Goal: Task Accomplishment & Management: Manage account settings

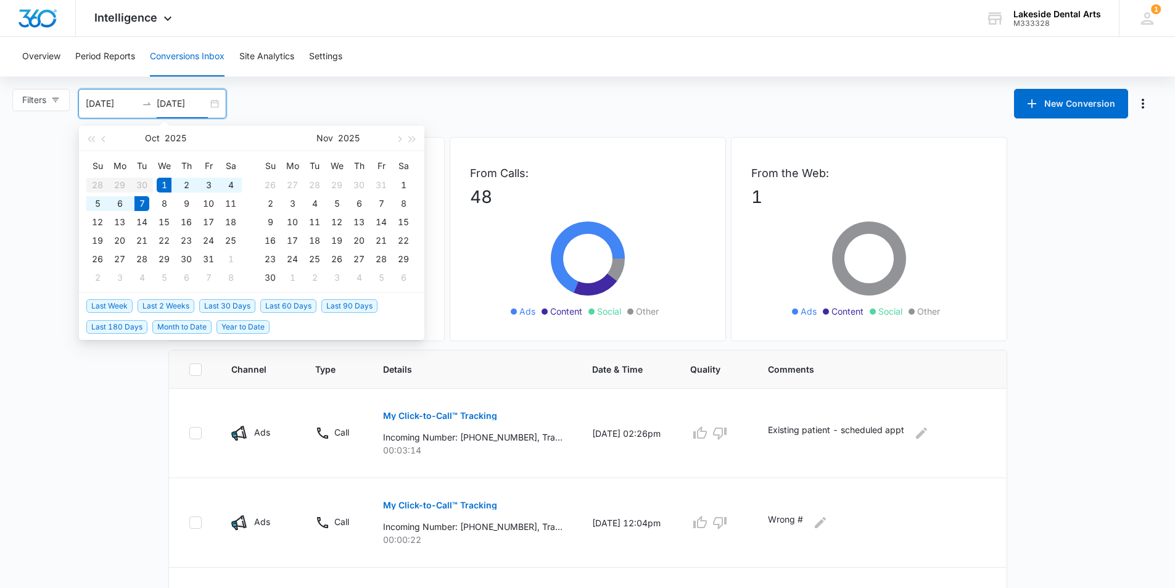
type input "[DATE]"
click at [165, 17] on icon at bounding box center [167, 21] width 15 height 15
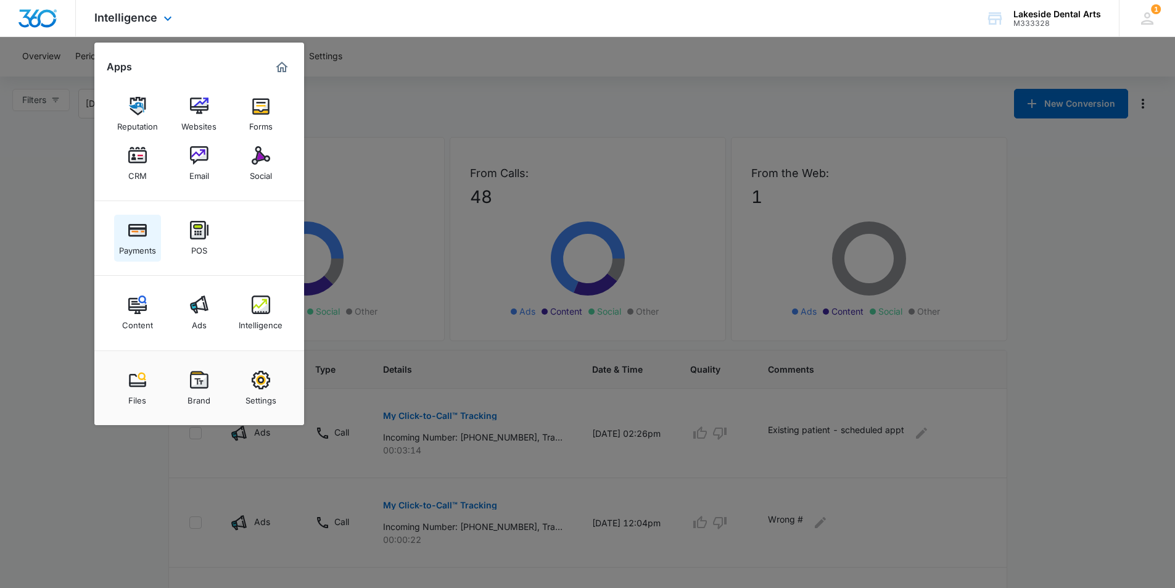
click at [138, 237] on img at bounding box center [137, 230] width 18 height 18
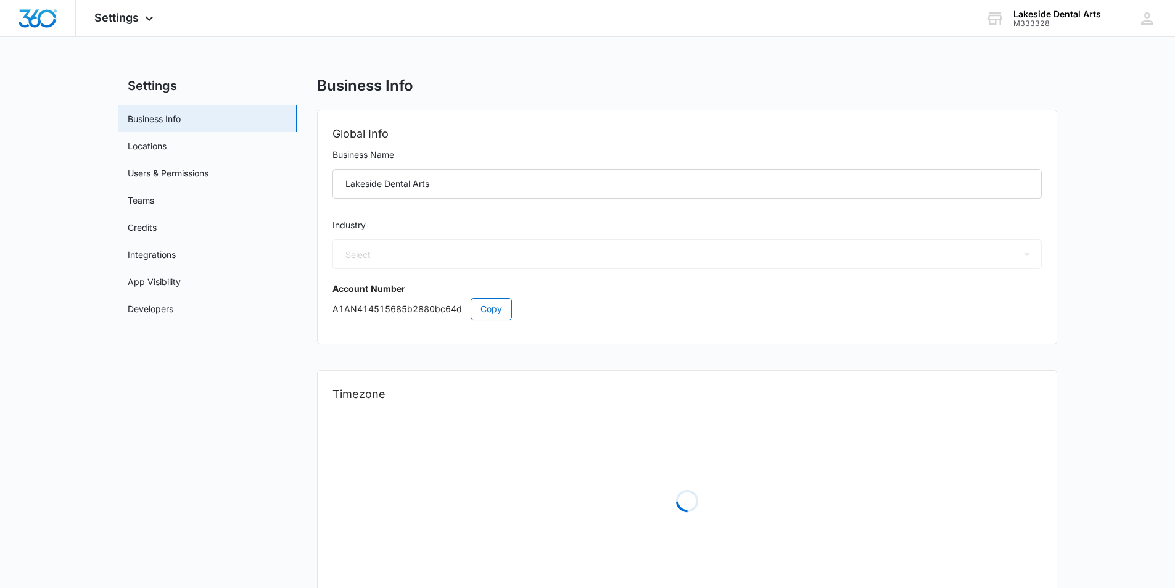
select select "15"
select select "US"
select select "America/New_York"
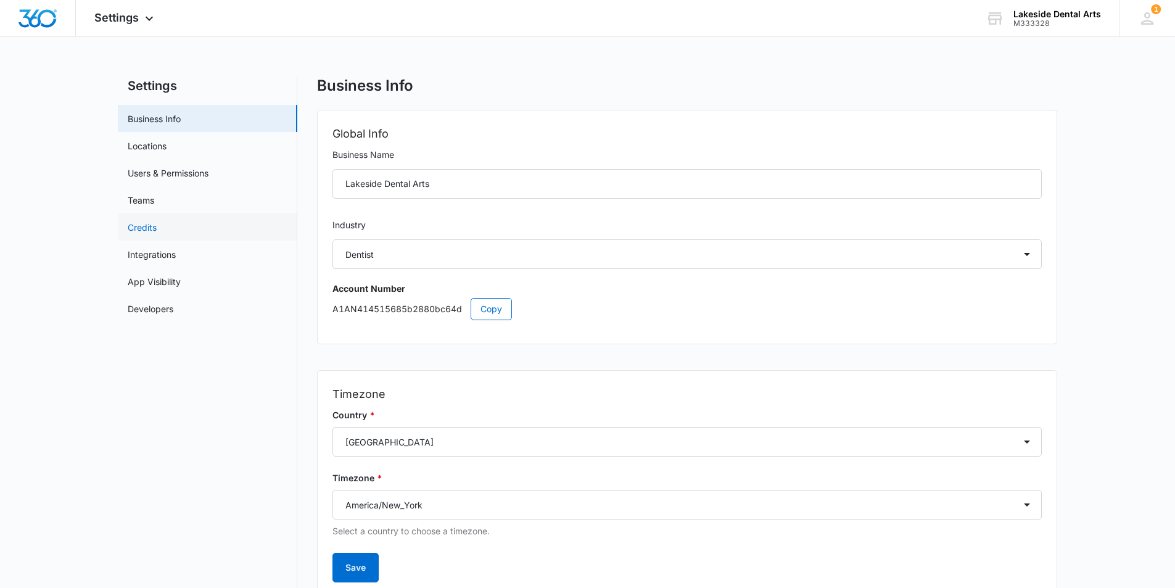
click at [141, 226] on link "Credits" at bounding box center [142, 227] width 29 height 13
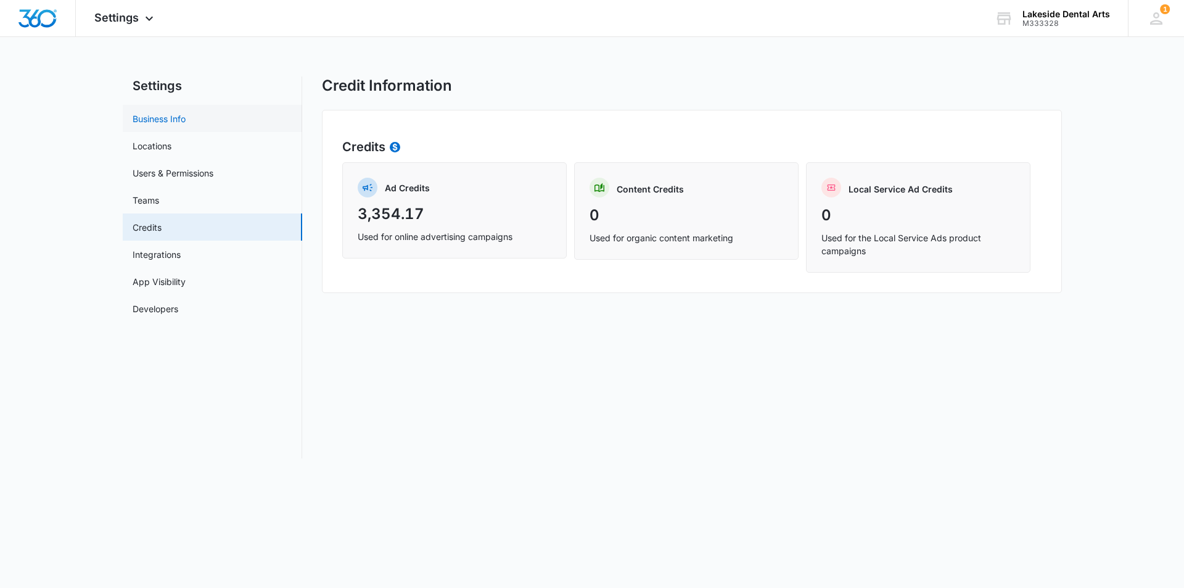
click at [166, 117] on link "Business Info" at bounding box center [159, 118] width 53 height 13
select select "15"
select select "US"
select select "America/New_York"
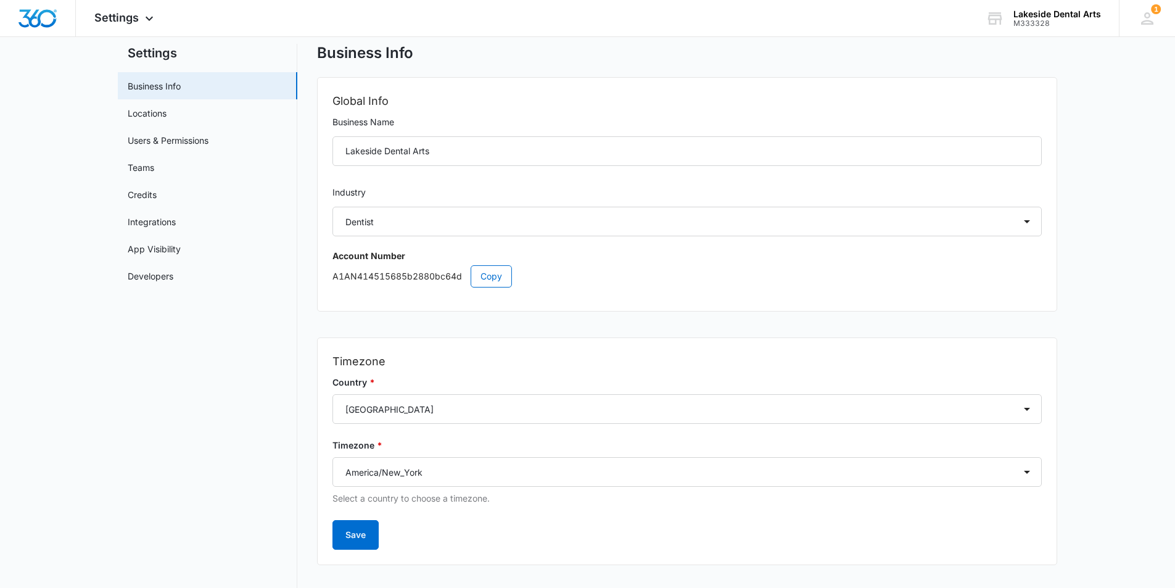
scroll to position [51, 0]
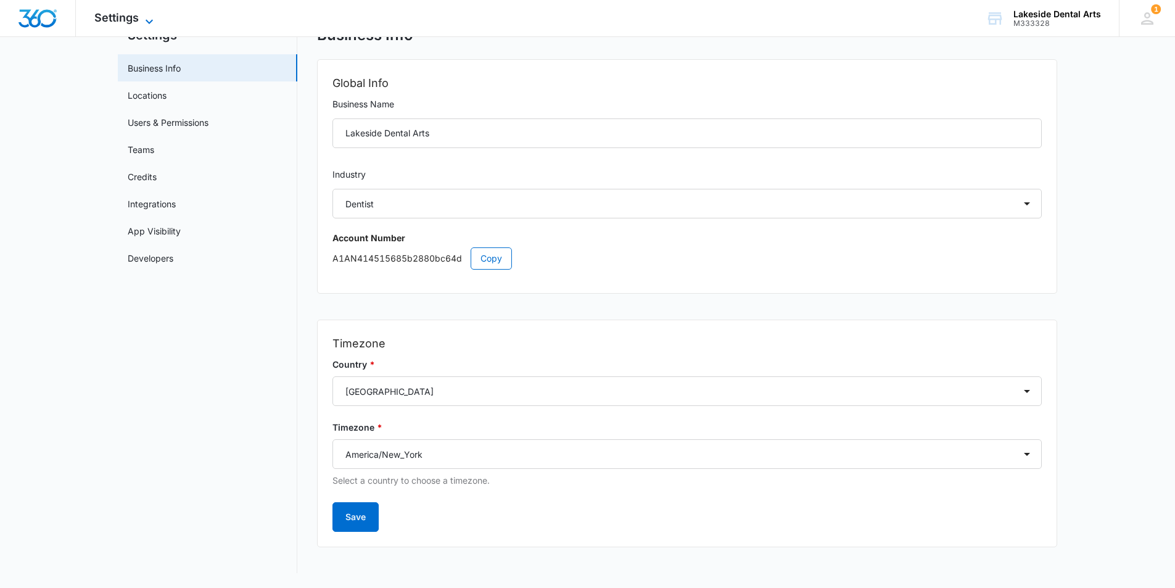
click at [149, 18] on icon at bounding box center [149, 21] width 15 height 15
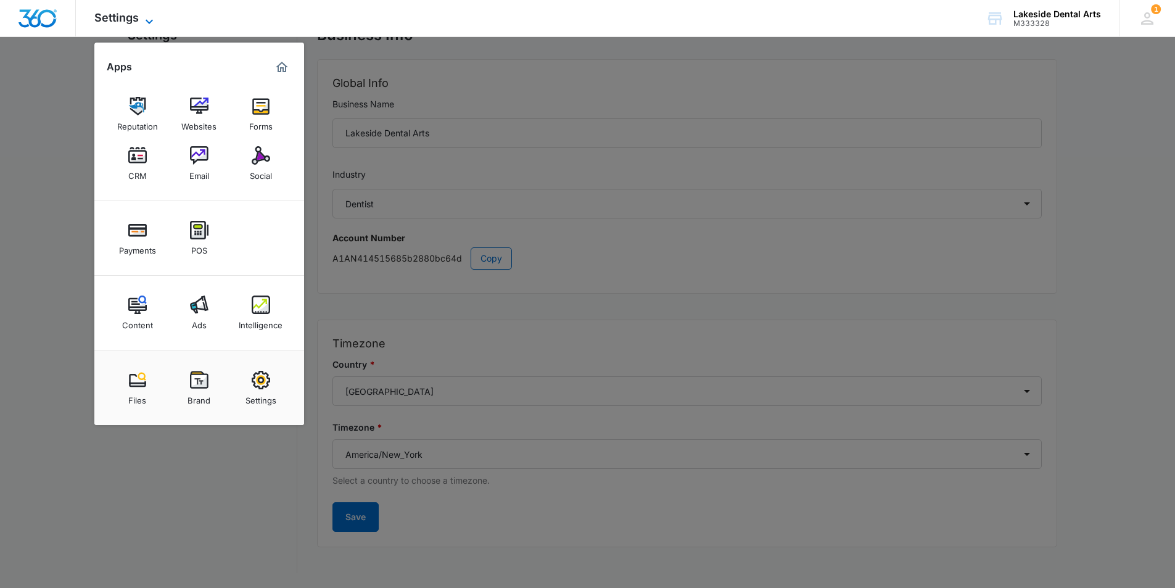
click at [143, 18] on icon at bounding box center [149, 21] width 15 height 15
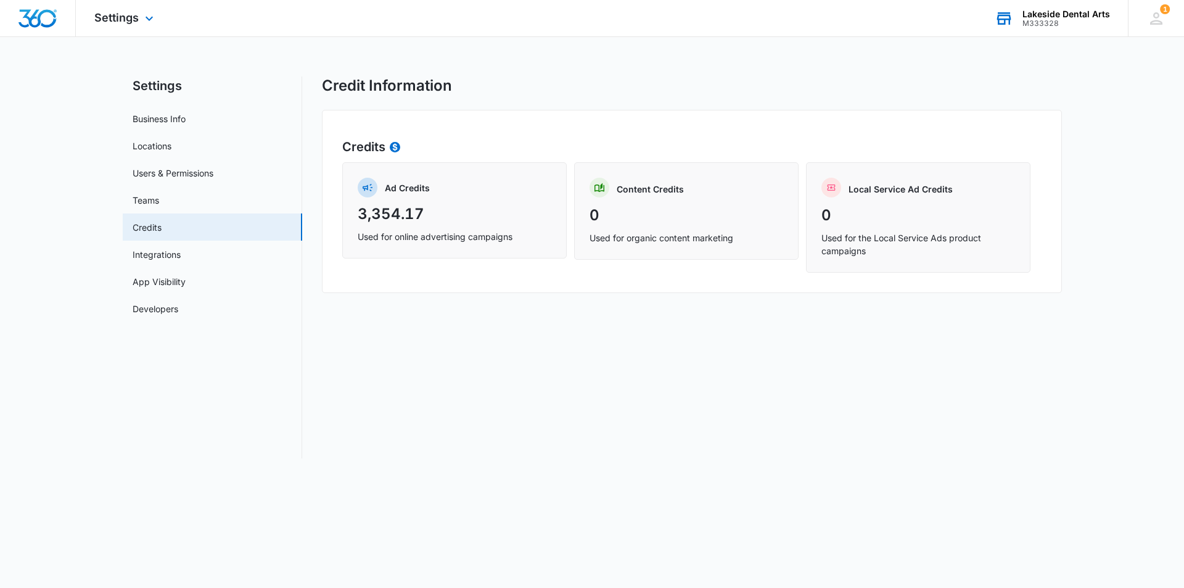
click at [1056, 15] on div "Lakeside Dental Arts" at bounding box center [1066, 14] width 88 height 10
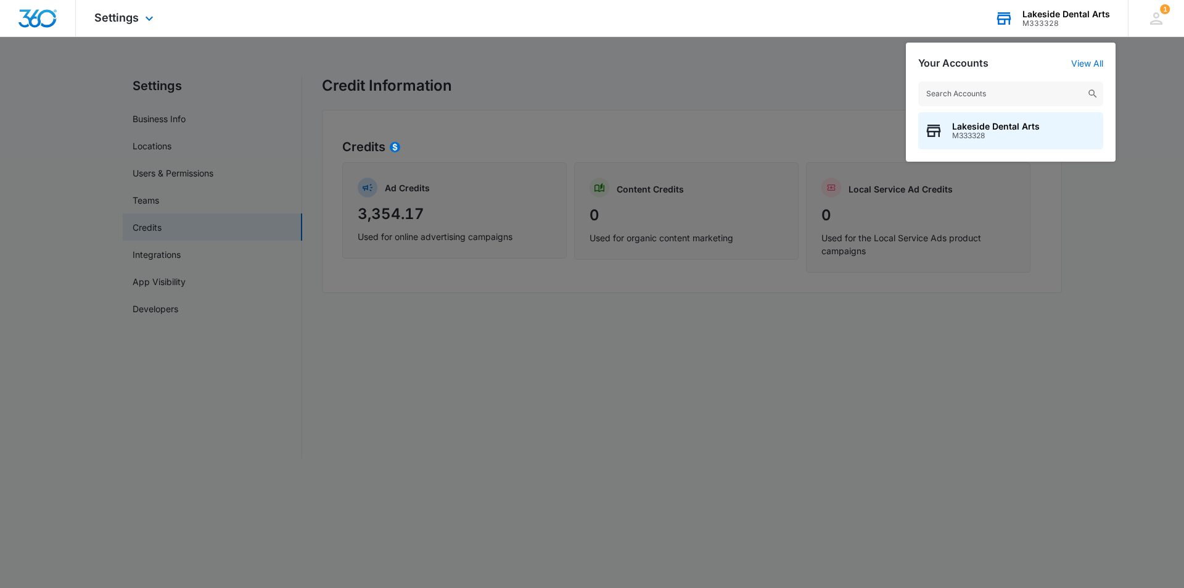
click at [1056, 15] on div "Lakeside Dental Arts" at bounding box center [1066, 14] width 88 height 10
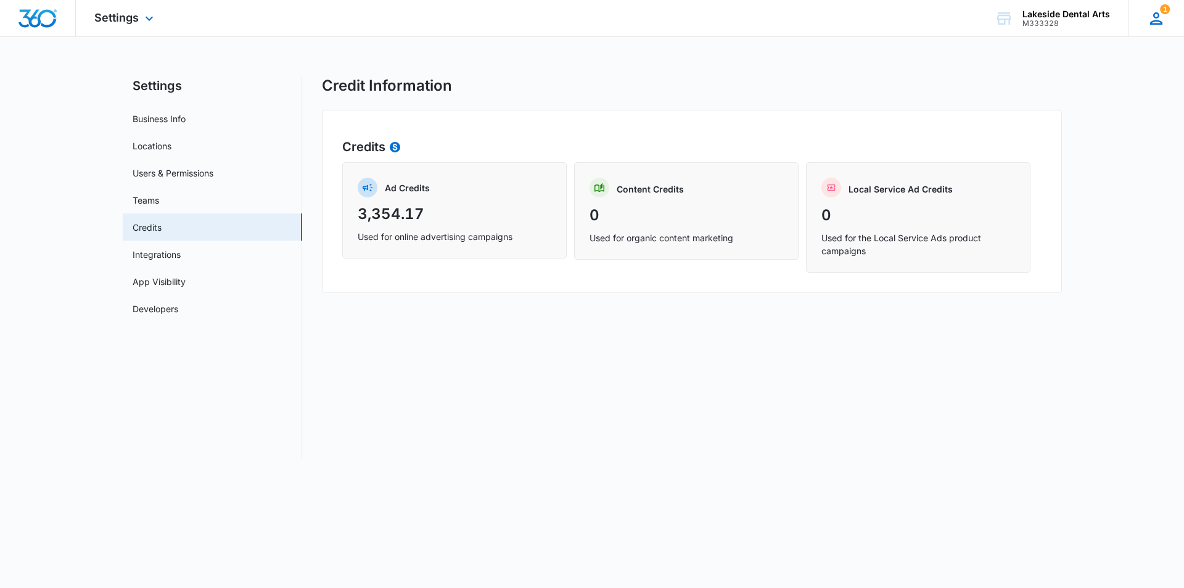
click at [1154, 20] on icon at bounding box center [1156, 18] width 18 height 18
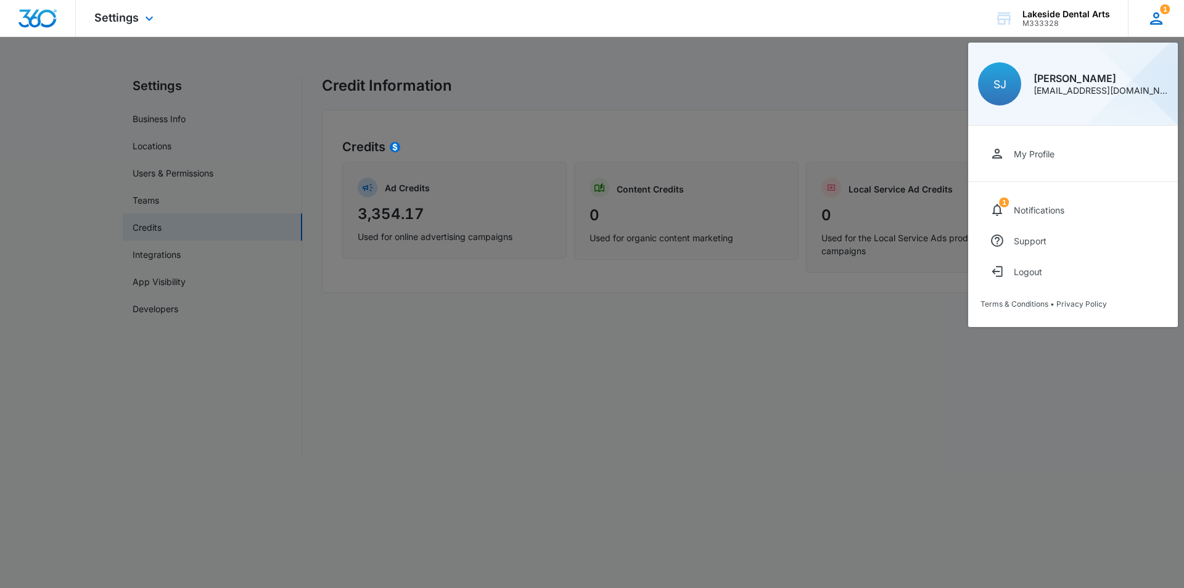
click at [1154, 20] on icon at bounding box center [1156, 18] width 18 height 18
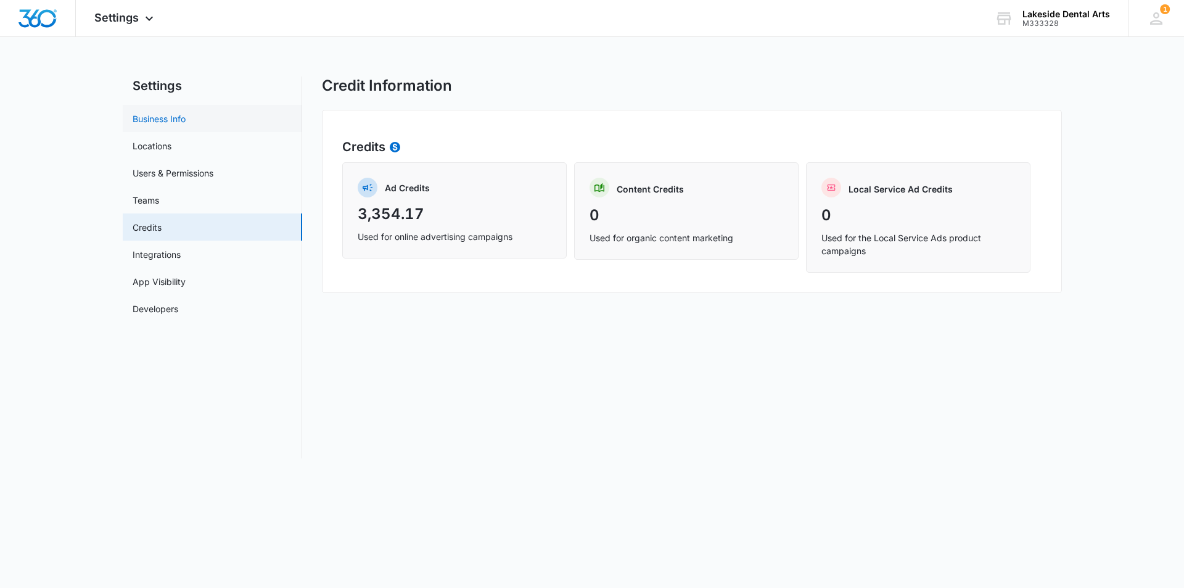
click at [174, 117] on link "Business Info" at bounding box center [159, 118] width 53 height 13
select select "15"
select select "US"
select select "America/New_York"
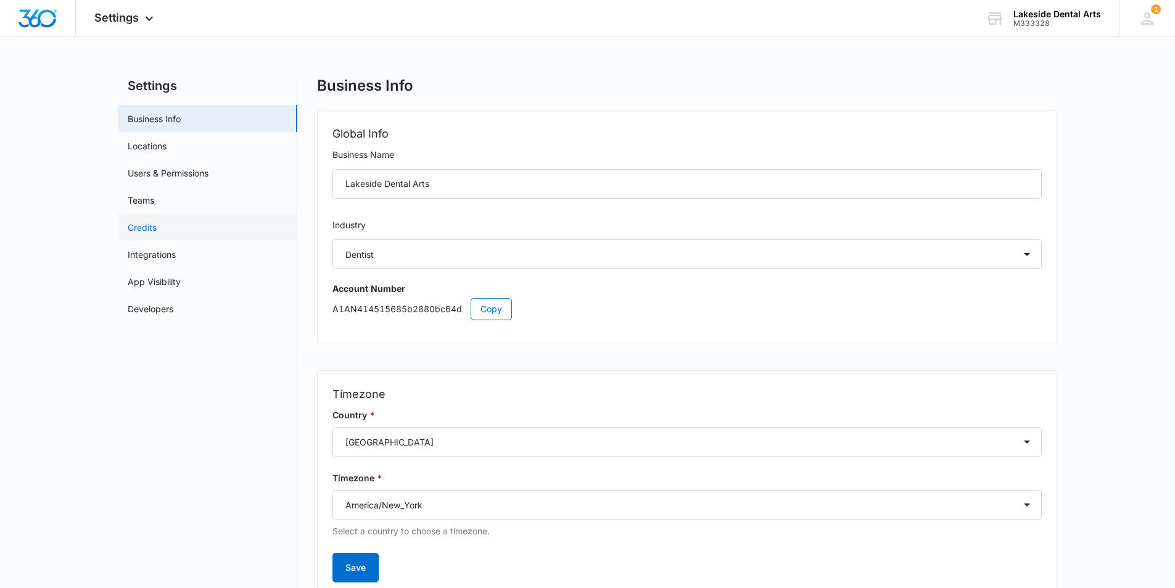
click at [142, 226] on link "Credits" at bounding box center [142, 227] width 29 height 13
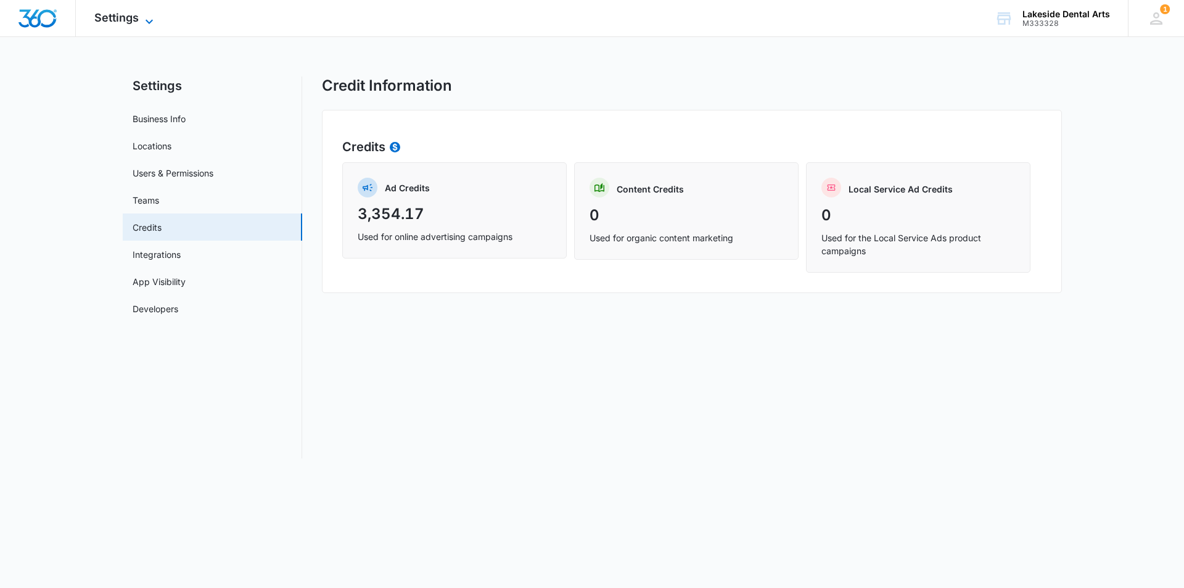
click at [149, 21] on icon at bounding box center [149, 21] width 15 height 15
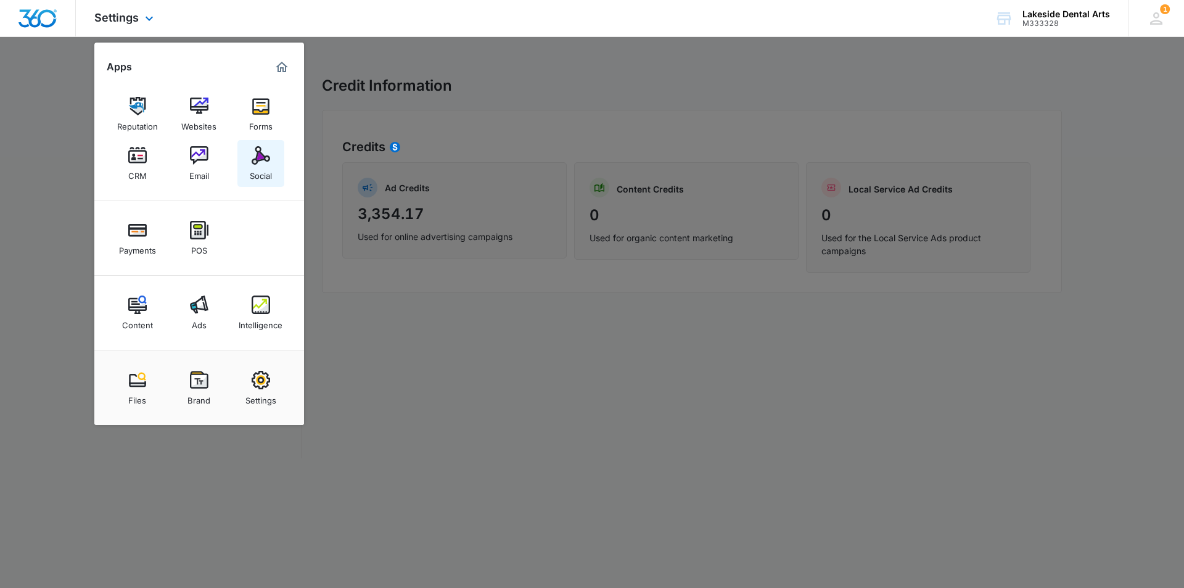
click at [260, 162] on img at bounding box center [261, 155] width 18 height 18
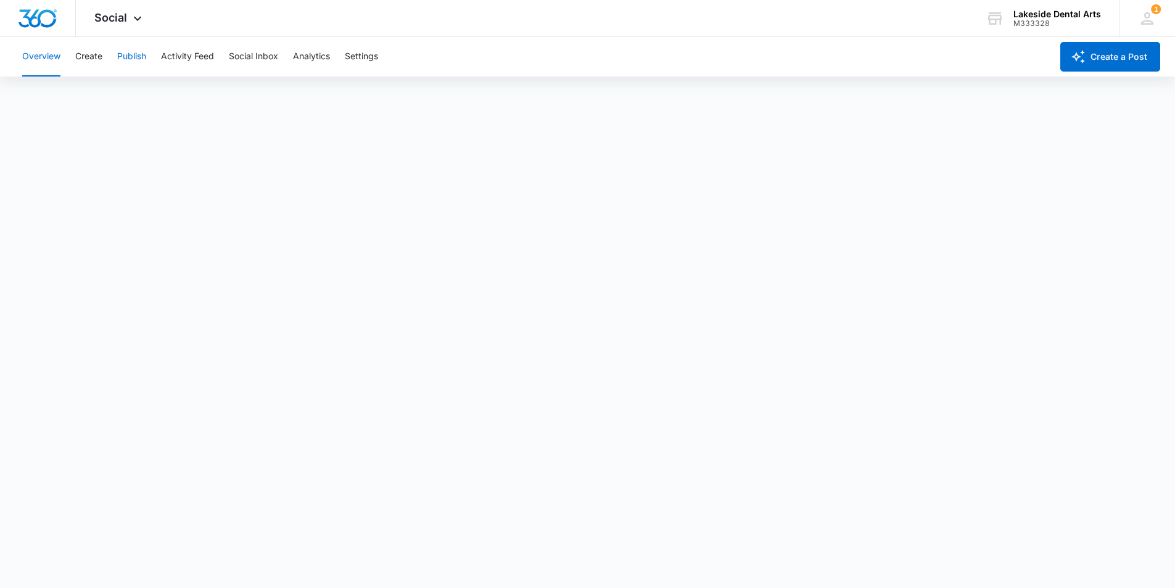
click at [136, 56] on button "Publish" at bounding box center [131, 56] width 29 height 39
